Goal: Information Seeking & Learning: Compare options

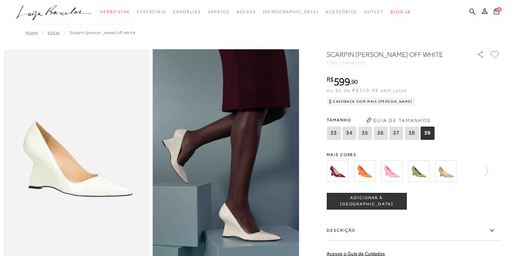
click at [391, 174] on img at bounding box center [392, 171] width 22 height 22
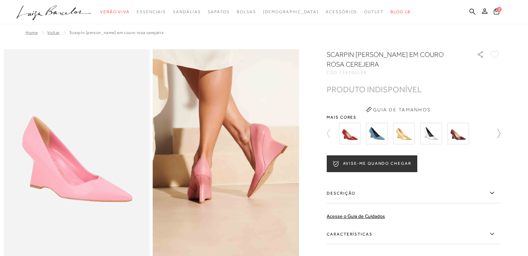
click at [499, 132] on icon at bounding box center [496, 134] width 10 height 10
click at [500, 134] on icon at bounding box center [496, 134] width 10 height 10
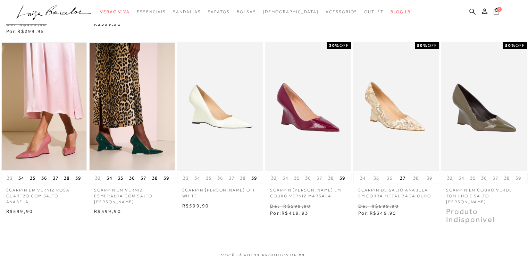
click at [52, 133] on img at bounding box center [44, 106] width 85 height 127
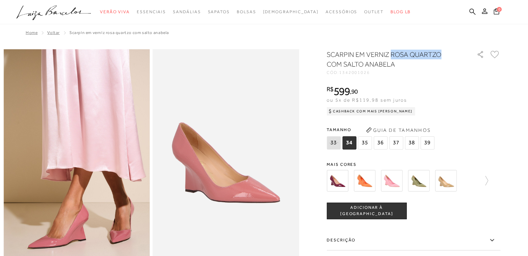
drag, startPoint x: 393, startPoint y: 55, endPoint x: 445, endPoint y: 56, distance: 52.1
click at [445, 56] on h1 "SCARPIN EM VERNIZ ROSA QUARTZO COM SALTO ANABELA" at bounding box center [392, 59] width 130 height 19
copy h1 "ROSA QUARTZO"
click at [473, 13] on icon at bounding box center [473, 11] width 6 height 7
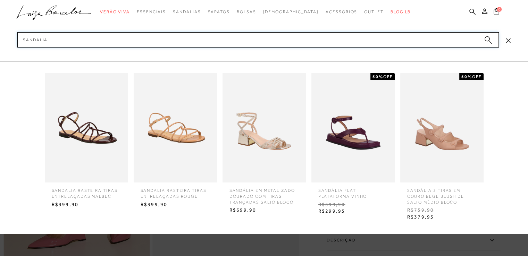
paste input "ROSA QUARTZO"
type input "sandalia ROSA QUARTZO"
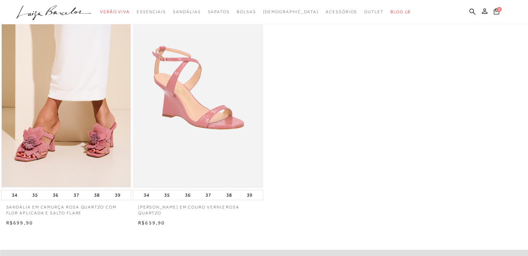
click at [197, 99] on img at bounding box center [198, 90] width 129 height 193
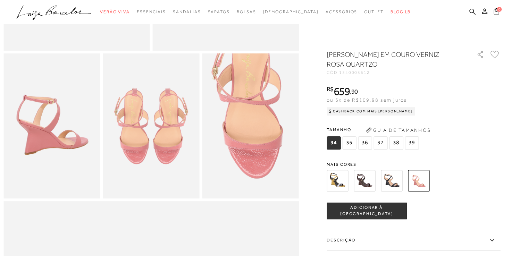
scroll to position [208, 0]
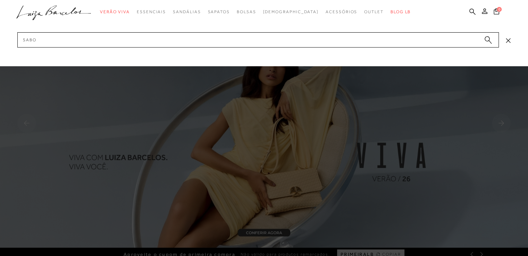
type input "sabot"
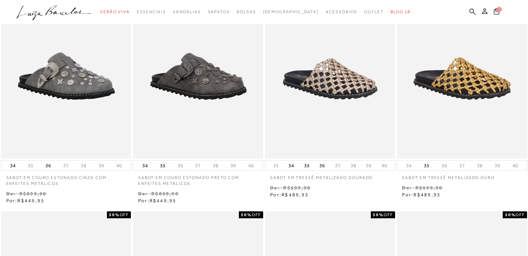
scroll to position [347, 0]
click at [80, 86] on img at bounding box center [66, 60] width 129 height 193
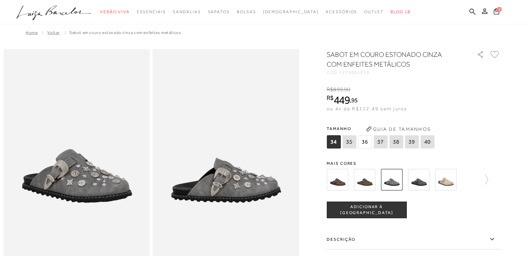
click at [361, 70] on span "1273001010" at bounding box center [354, 72] width 31 height 5
copy span "1273001010"
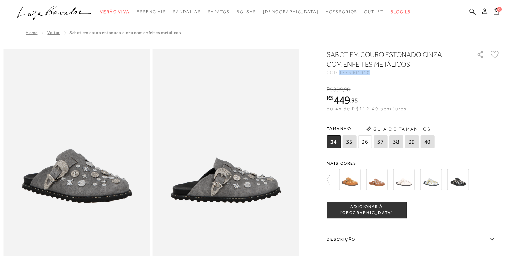
copy span "1273001010"
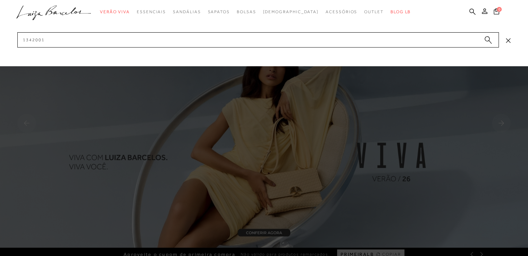
type input "13420010"
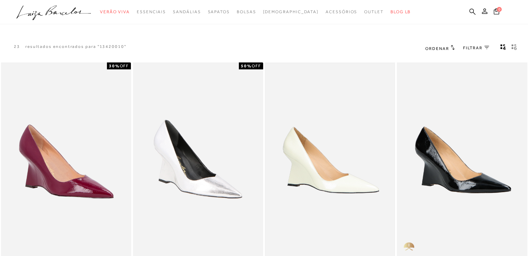
click at [315, 118] on img at bounding box center [330, 160] width 129 height 193
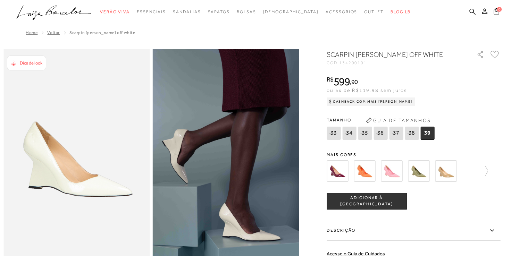
click at [353, 63] on span "134200101" at bounding box center [353, 62] width 28 height 5
copy span "134200101"
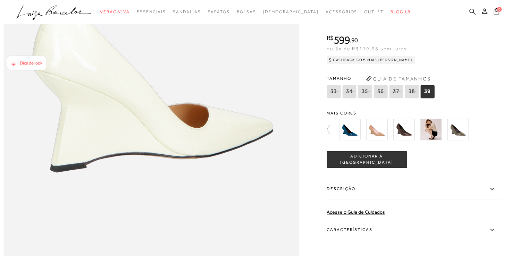
scroll to position [556, 0]
